Goal: Transaction & Acquisition: Purchase product/service

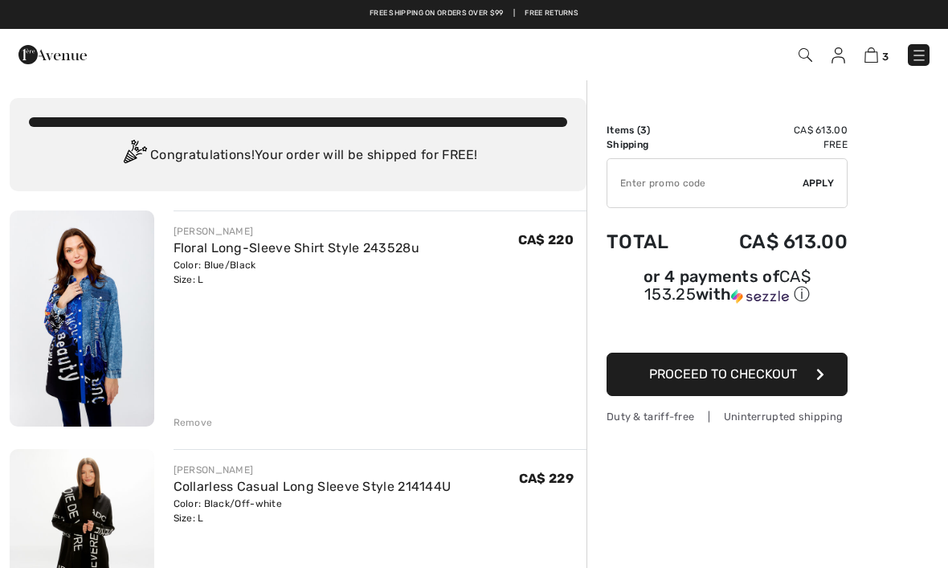
click at [923, 55] on img at bounding box center [919, 55] width 16 height 16
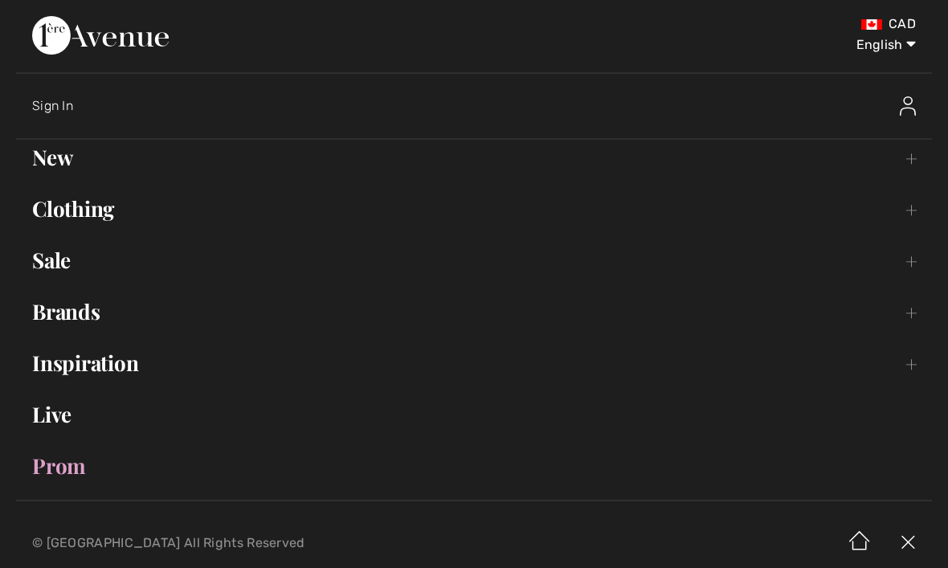
click at [64, 157] on link "New Toggle submenu" at bounding box center [474, 157] width 916 height 35
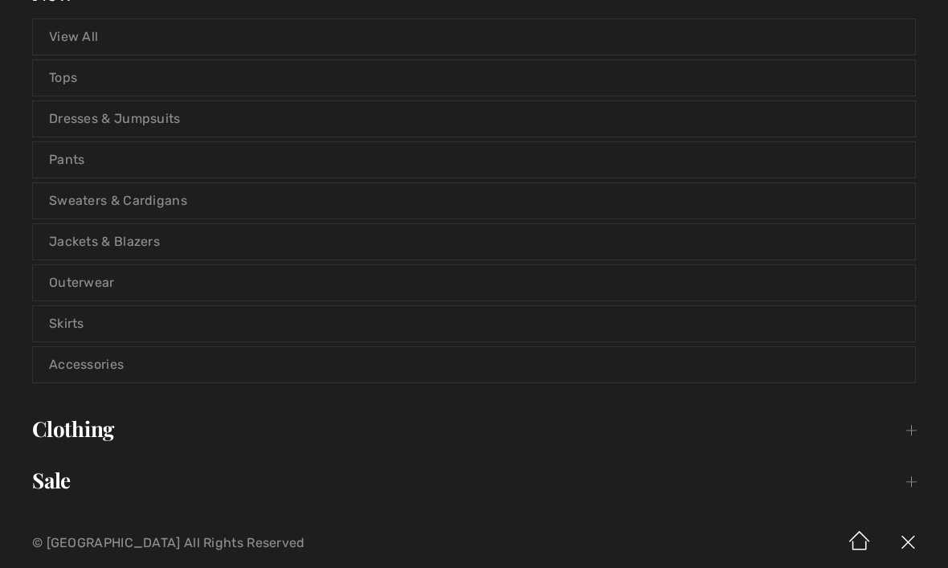
scroll to position [161, 0]
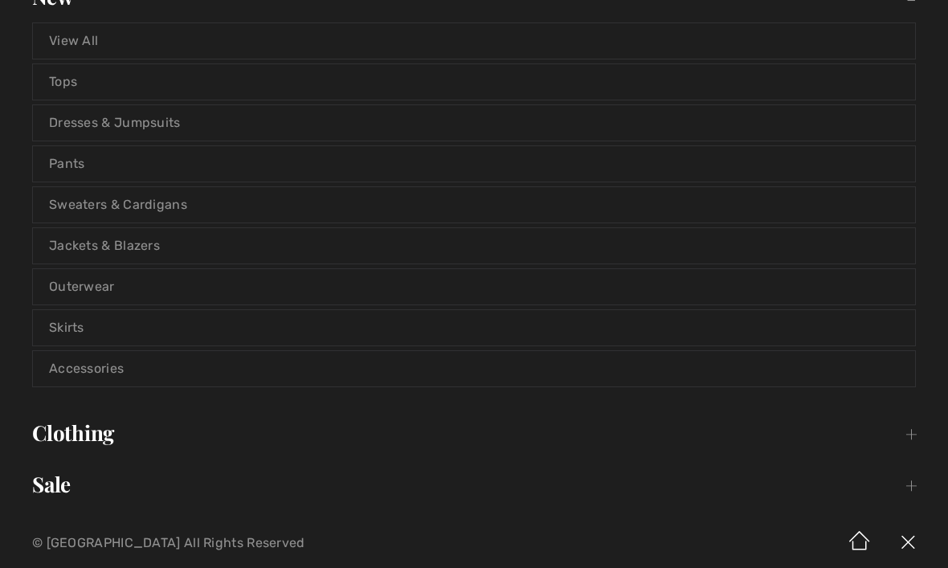
click at [142, 121] on link "Dresses & Jumpsuits" at bounding box center [474, 122] width 882 height 35
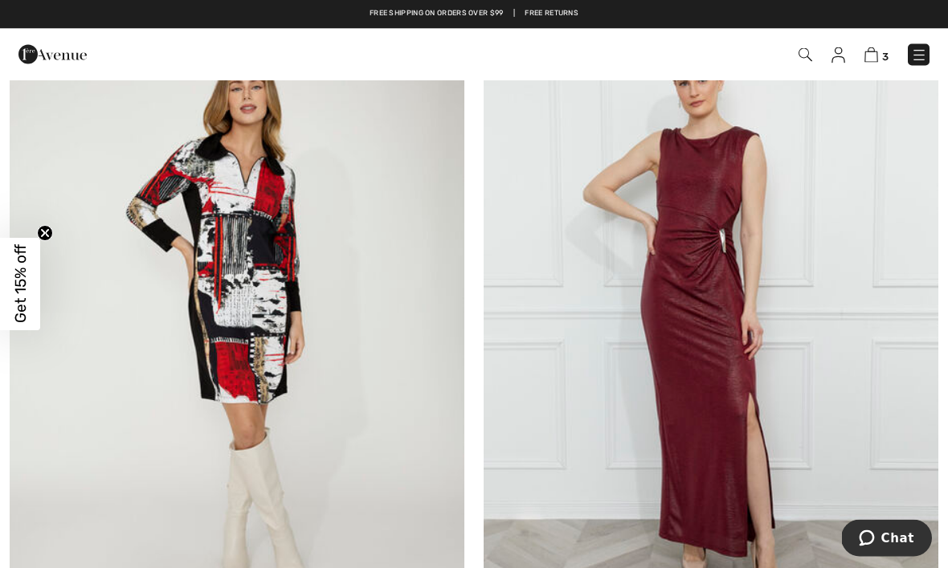
scroll to position [13439, 0]
click at [732, 352] on img at bounding box center [711, 323] width 455 height 682
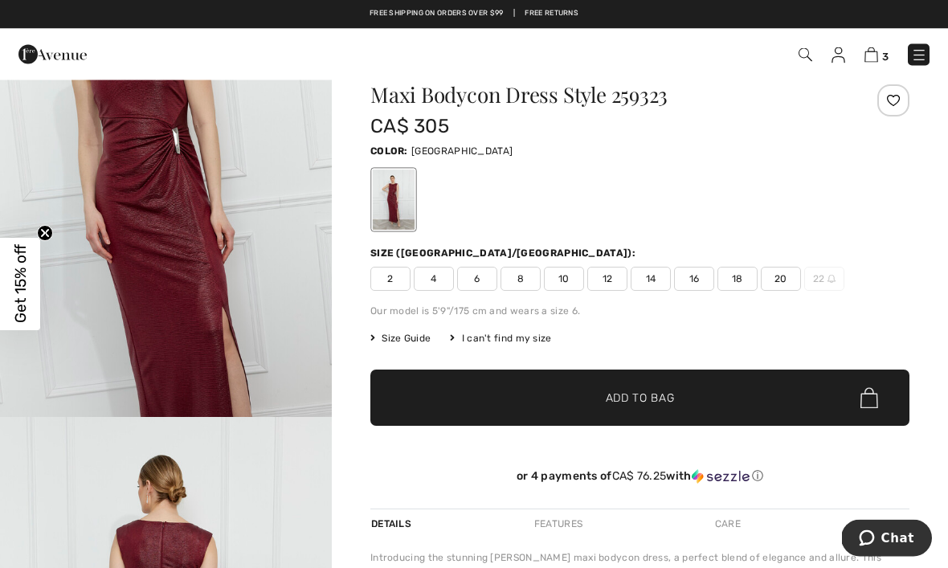
scroll to position [23, 0]
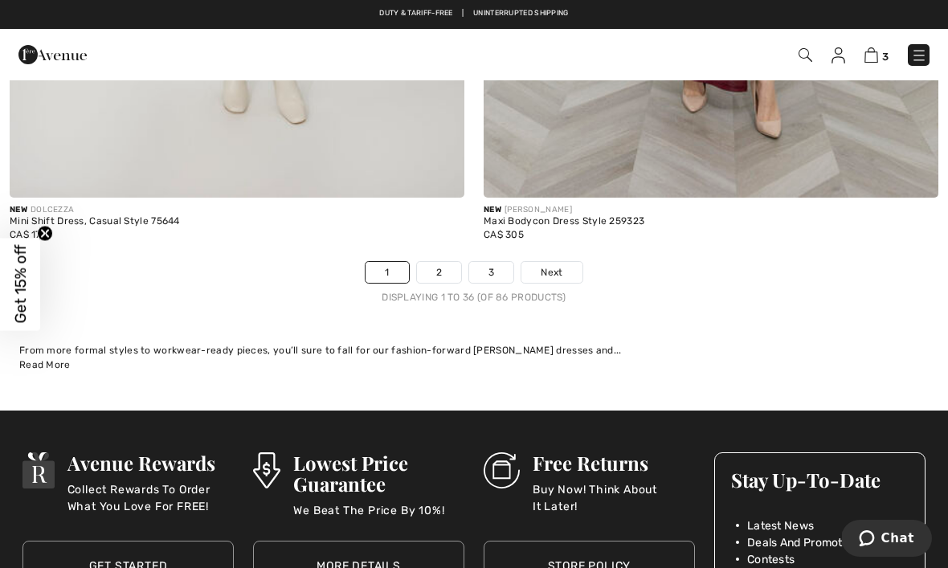
scroll to position [13898, 0]
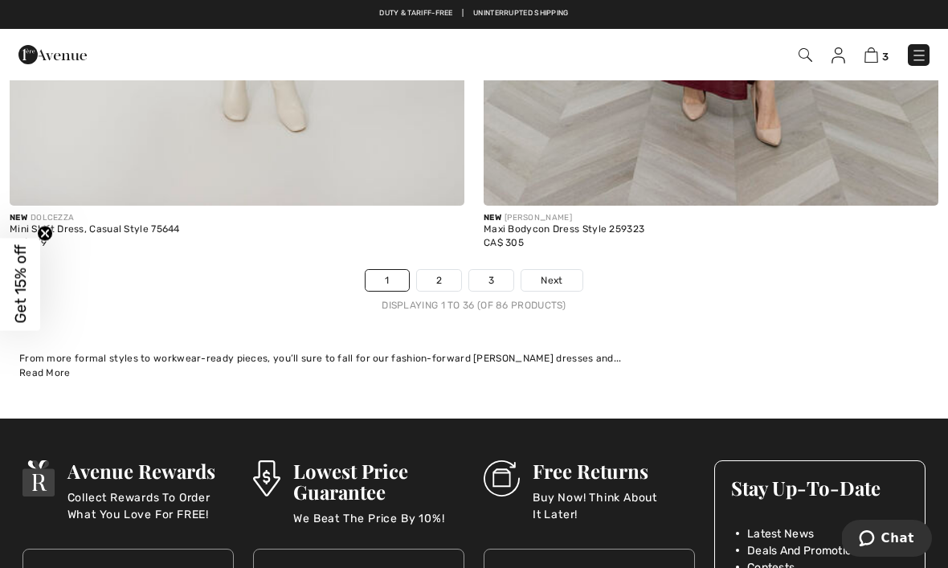
click at [440, 270] on link "2" at bounding box center [439, 280] width 44 height 21
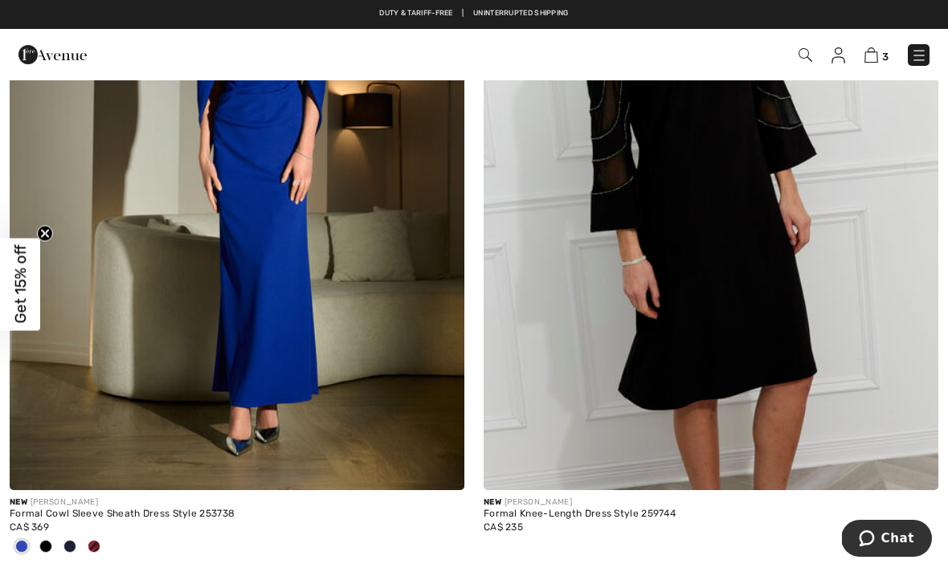
scroll to position [2629, 0]
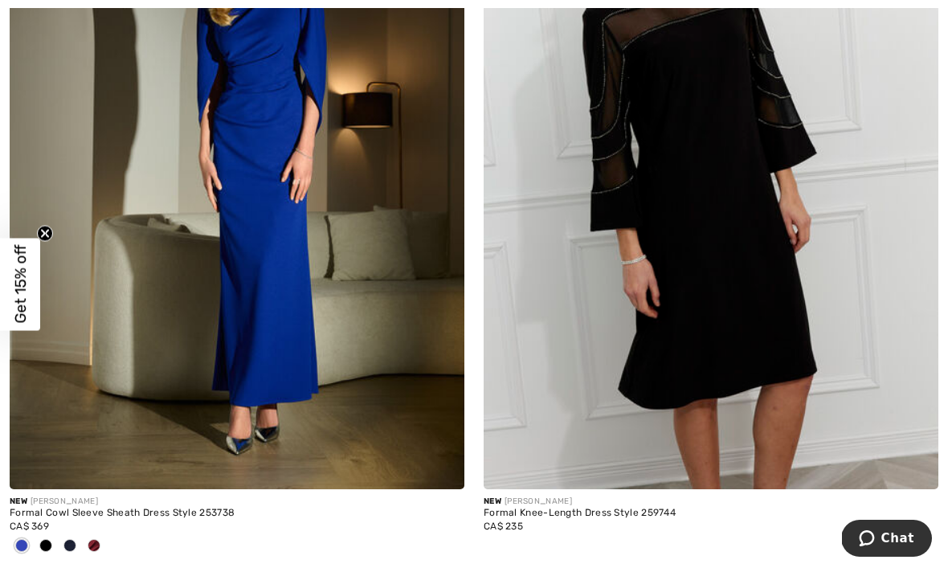
click at [753, 263] on img at bounding box center [711, 148] width 455 height 682
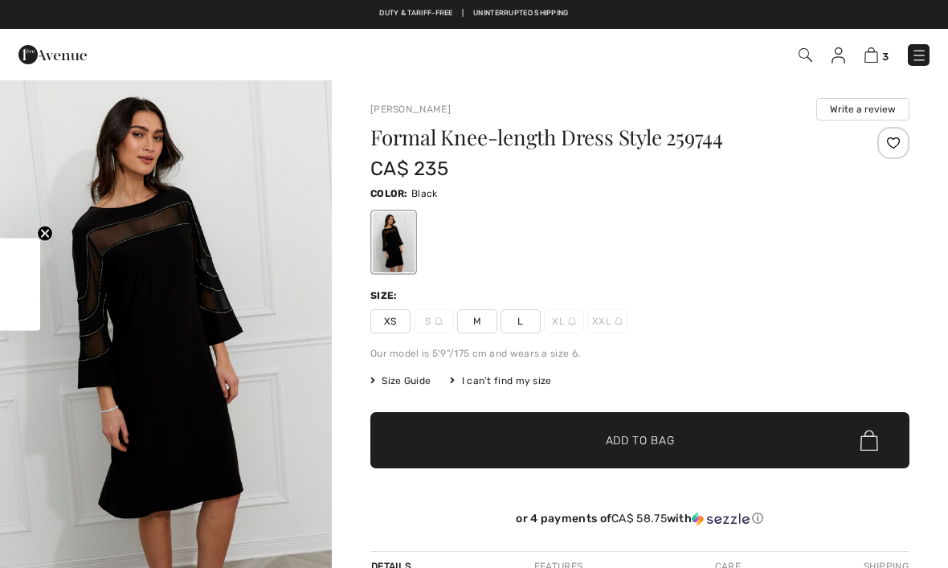
checkbox input "true"
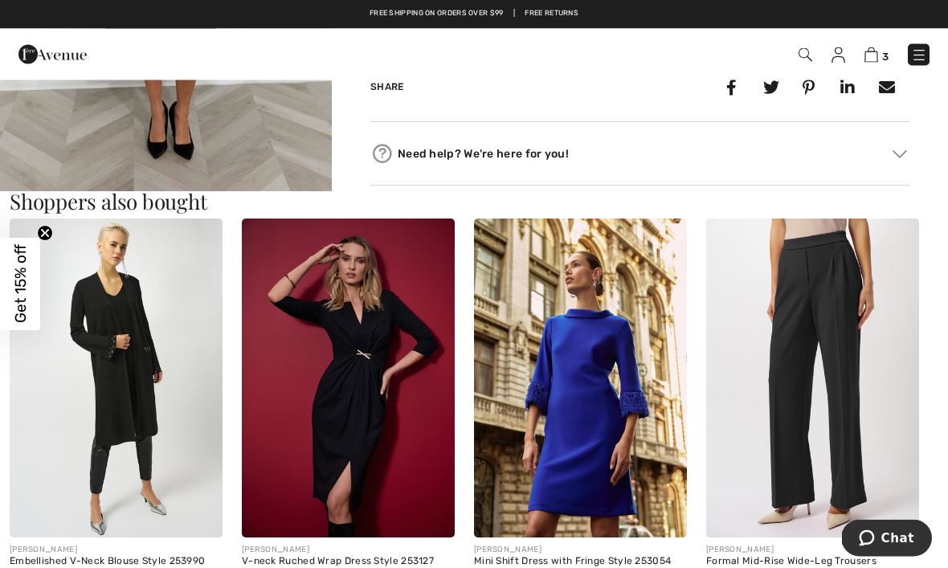
scroll to position [729, 0]
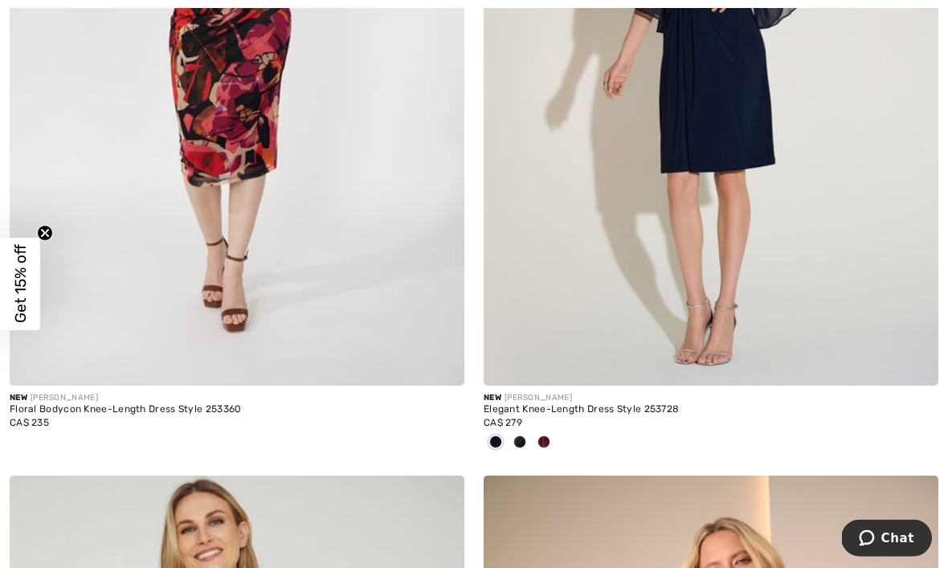
scroll to position [12910, 0]
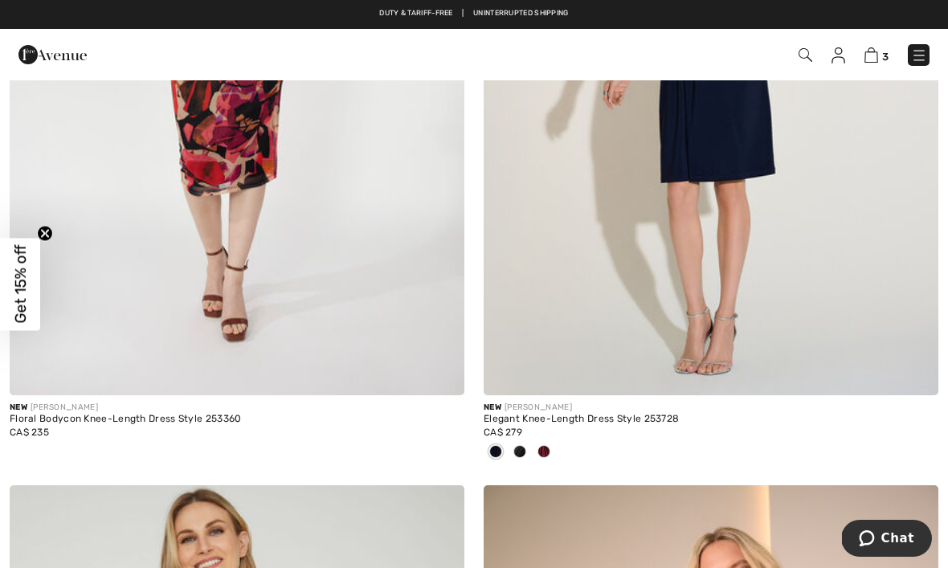
click at [550, 440] on div at bounding box center [544, 452] width 24 height 27
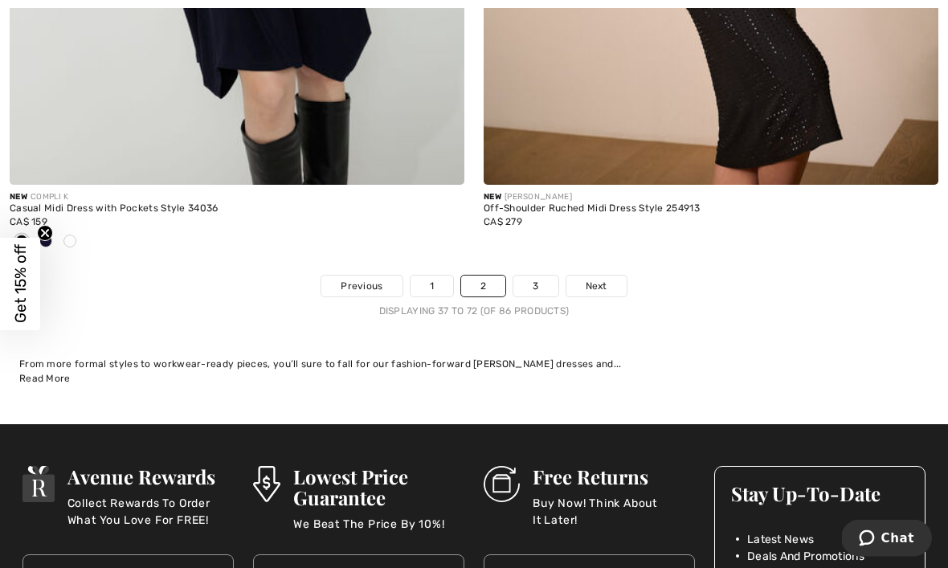
scroll to position [13892, 0]
click at [544, 276] on link "3" at bounding box center [535, 286] width 44 height 21
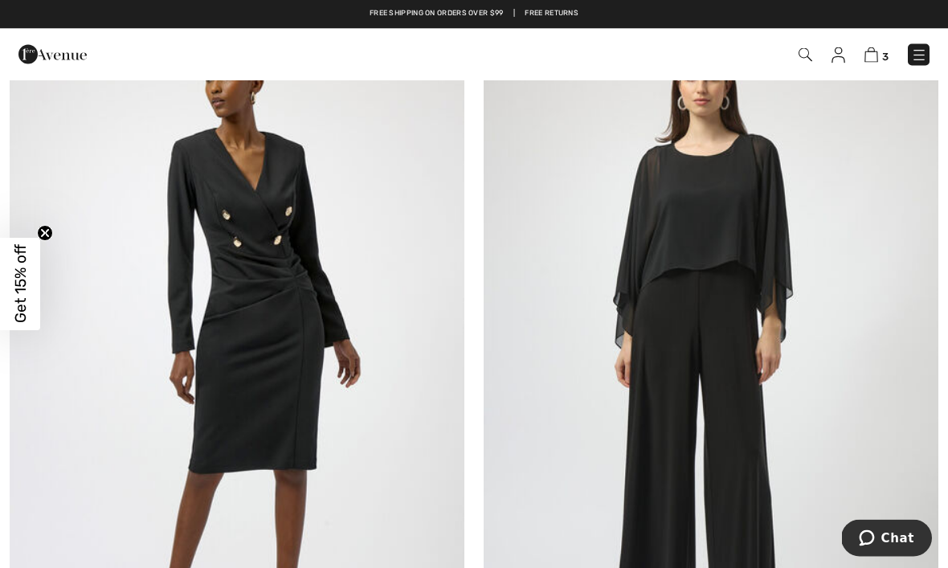
scroll to position [4829, 0]
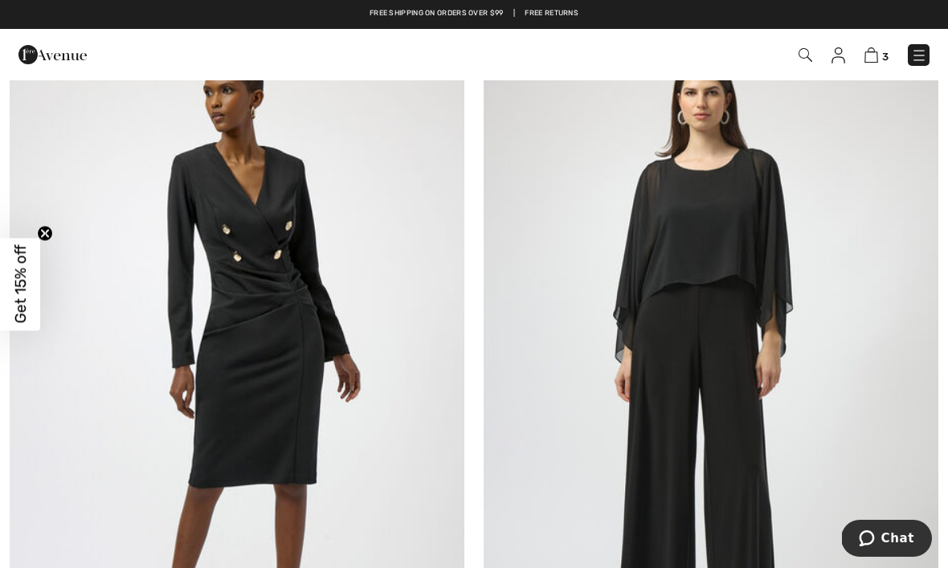
click at [710, 361] on img at bounding box center [711, 359] width 455 height 682
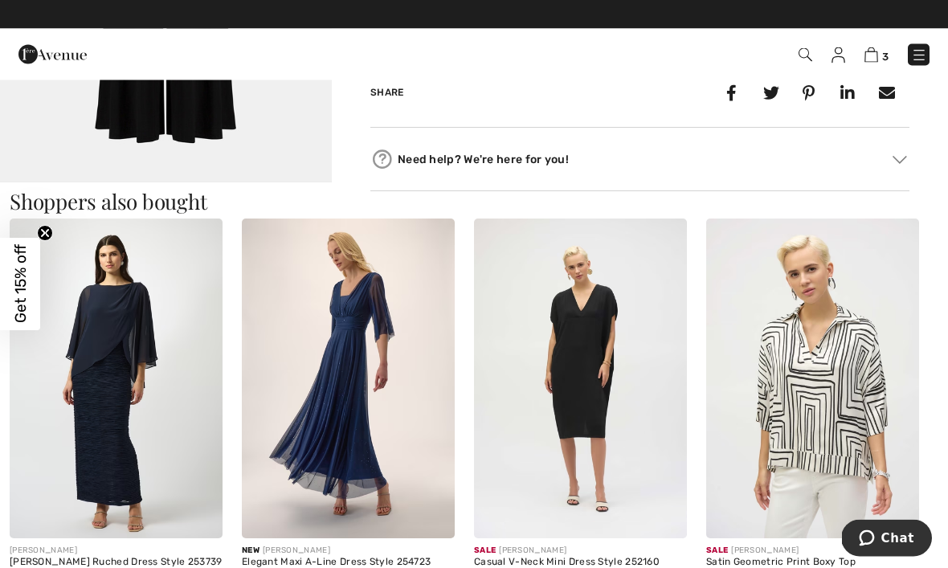
scroll to position [756, 0]
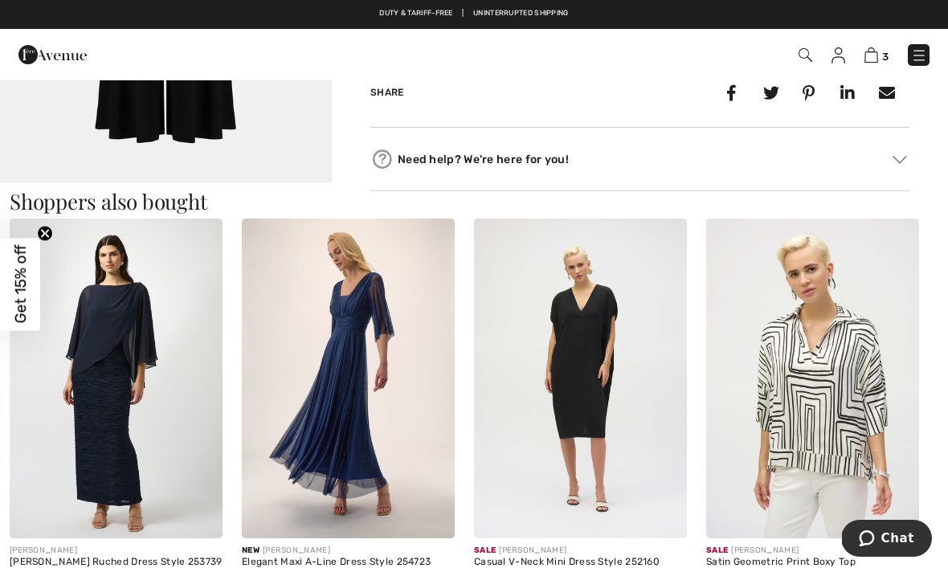
click at [136, 394] on img at bounding box center [116, 378] width 213 height 320
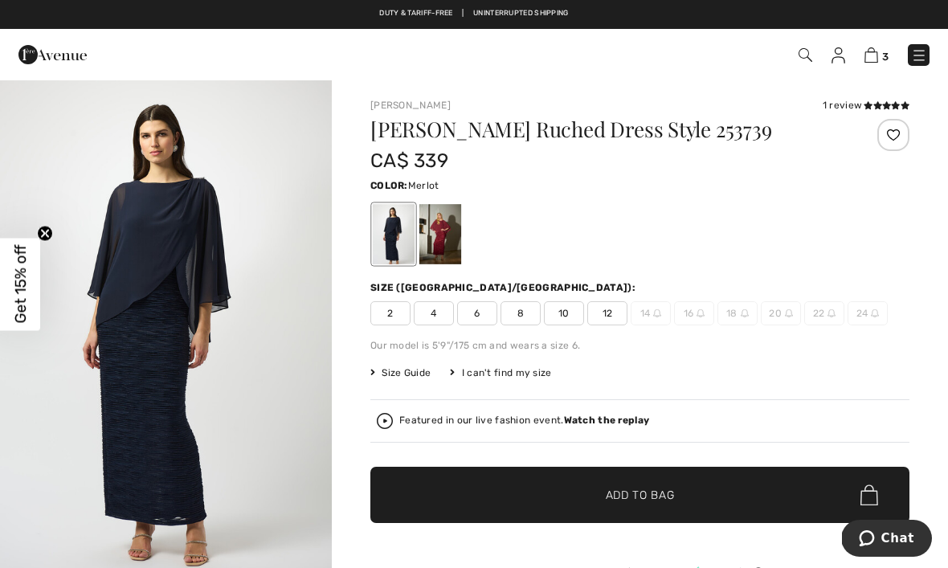
click at [441, 232] on div at bounding box center [440, 234] width 42 height 60
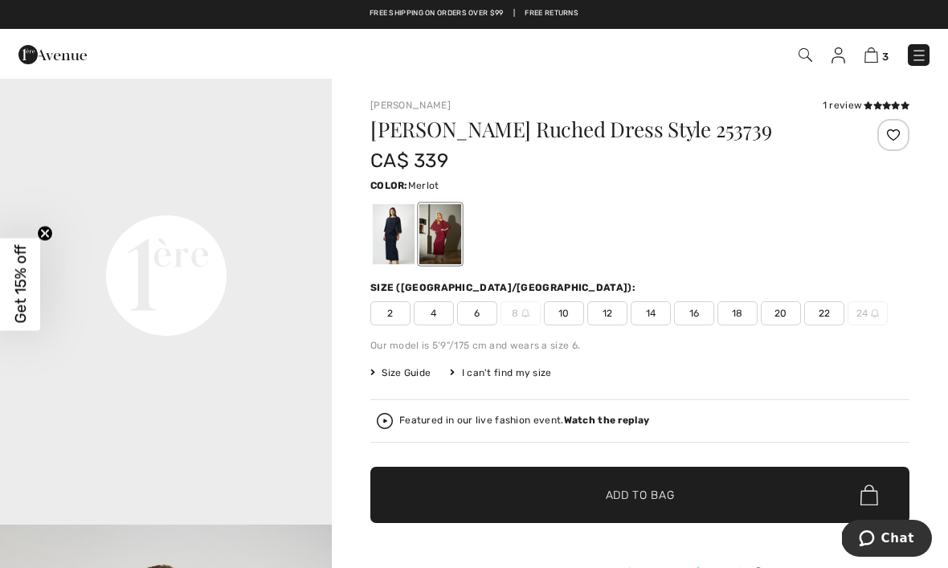
scroll to position [1044, 0]
click at [651, 316] on span "14" at bounding box center [651, 313] width 40 height 24
click at [402, 372] on span "Size Guide" at bounding box center [400, 372] width 60 height 14
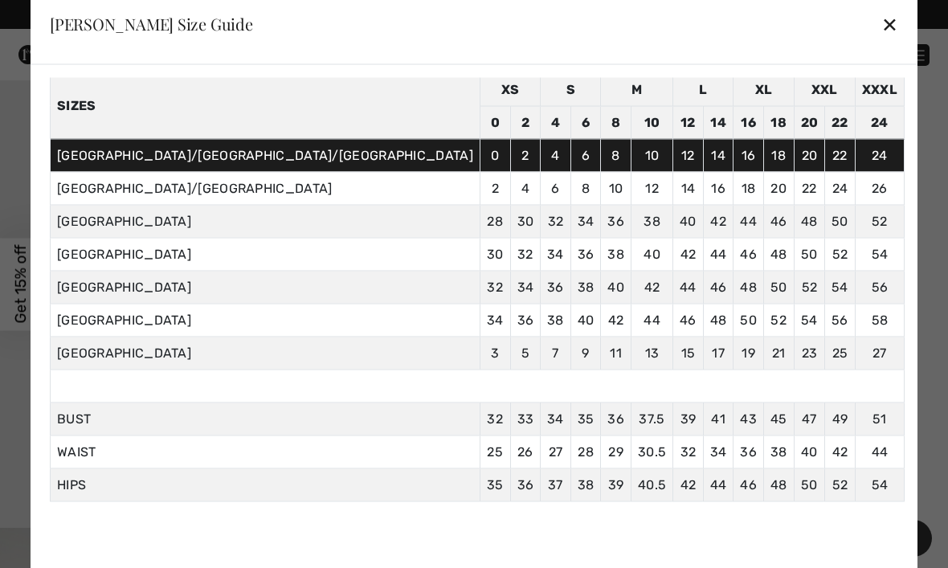
scroll to position [66, 0]
click at [881, 22] on div "✕" at bounding box center [889, 24] width 17 height 34
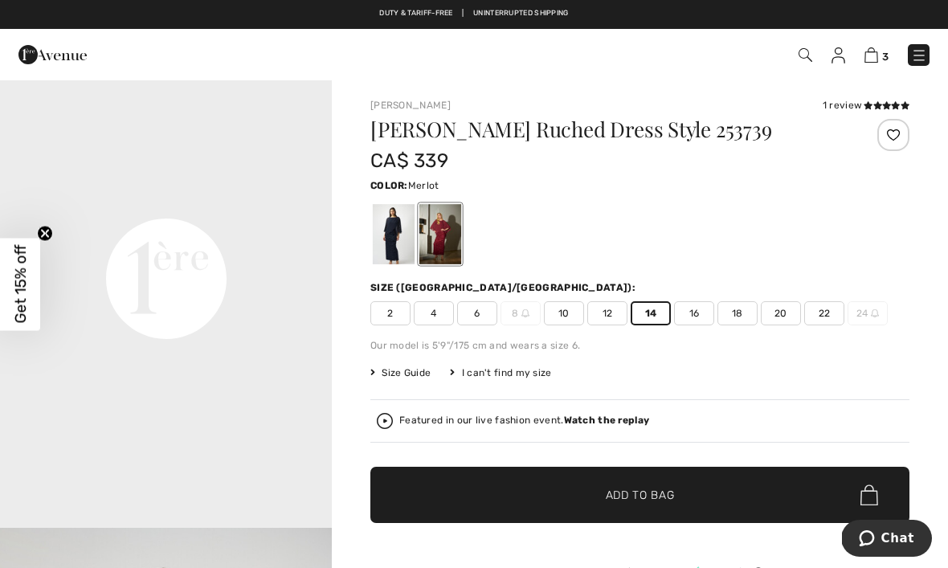
click at [637, 490] on span "Add to Bag" at bounding box center [640, 495] width 69 height 17
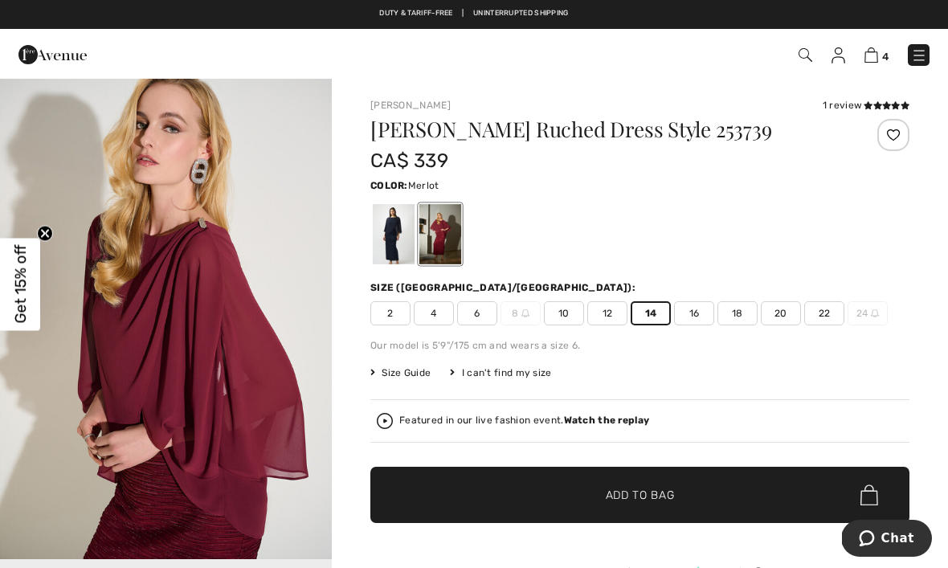
scroll to position [514, 0]
